Goal: Task Accomplishment & Management: Use online tool/utility

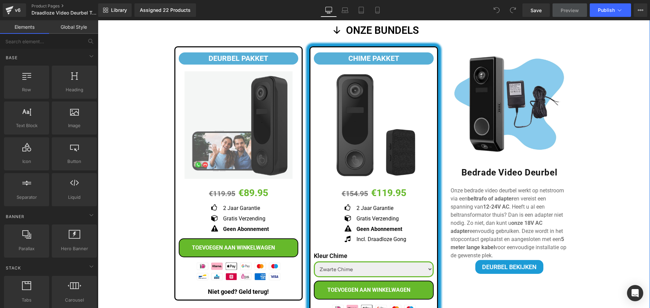
scroll to position [339, 0]
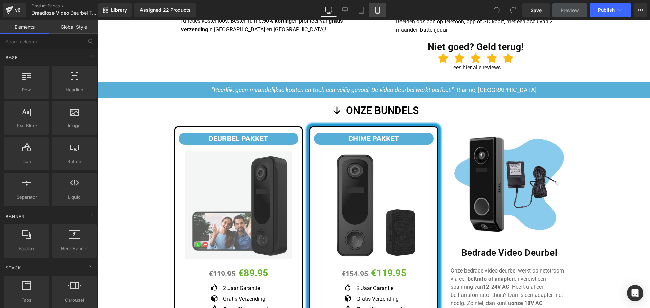
click at [382, 9] on link "Mobile" at bounding box center [377, 10] width 16 height 14
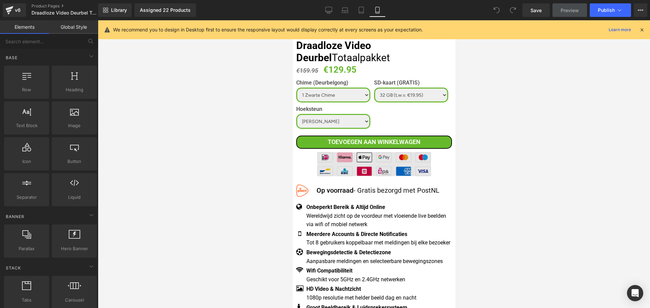
scroll to position [203, 0]
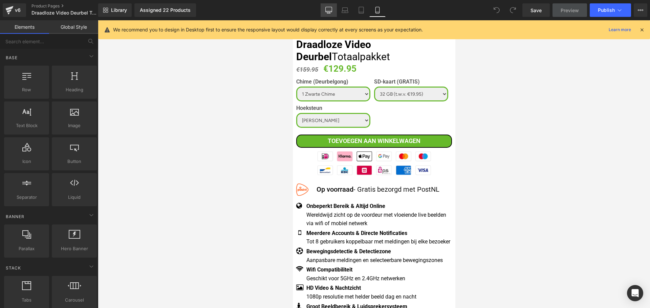
drag, startPoint x: 329, startPoint y: 12, endPoint x: 278, endPoint y: 161, distance: 157.6
click at [329, 12] on icon at bounding box center [329, 9] width 6 height 5
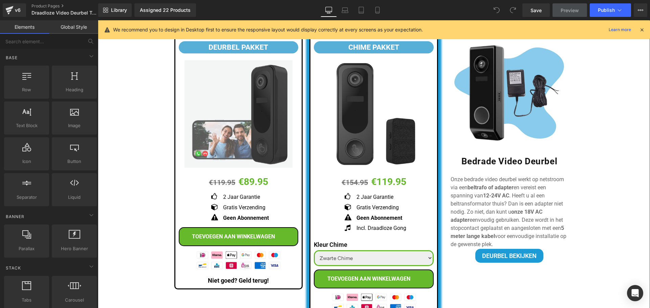
scroll to position [432, 0]
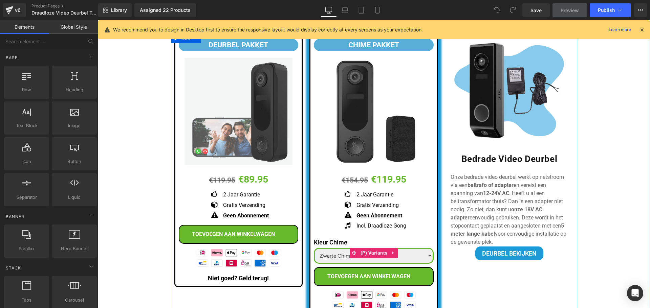
click at [419, 256] on select "Zwarte Chime Witte Chime" at bounding box center [374, 256] width 120 height 16
click at [590, 208] on div "GEEN ABONNEMENTSKOSTEN Button Sale Off (P) Image" at bounding box center [374, -1] width 552 height 717
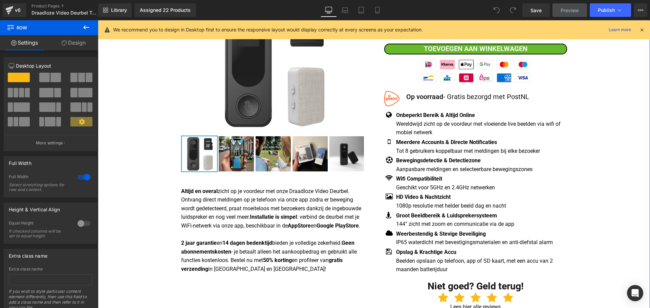
scroll to position [0, 0]
